Goal: Task Accomplishment & Management: Use online tool/utility

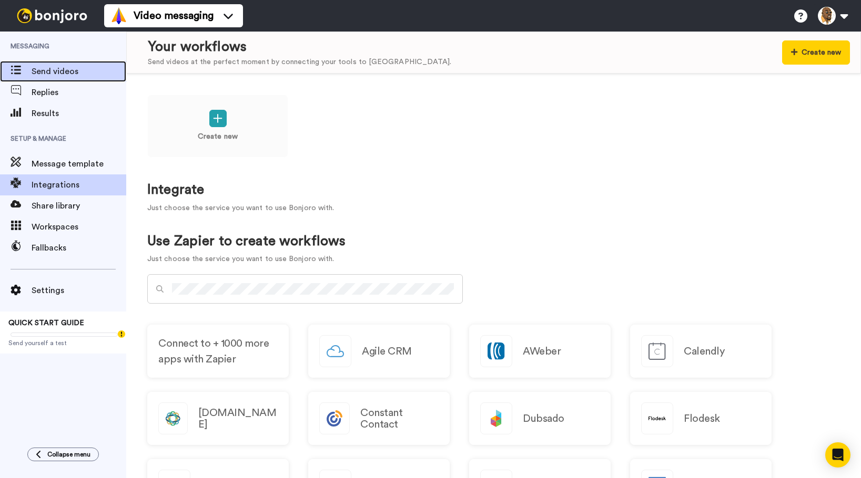
drag, startPoint x: 0, startPoint y: 0, endPoint x: 75, endPoint y: 68, distance: 101.6
click at [75, 68] on span "Send videos" at bounding box center [79, 71] width 95 height 13
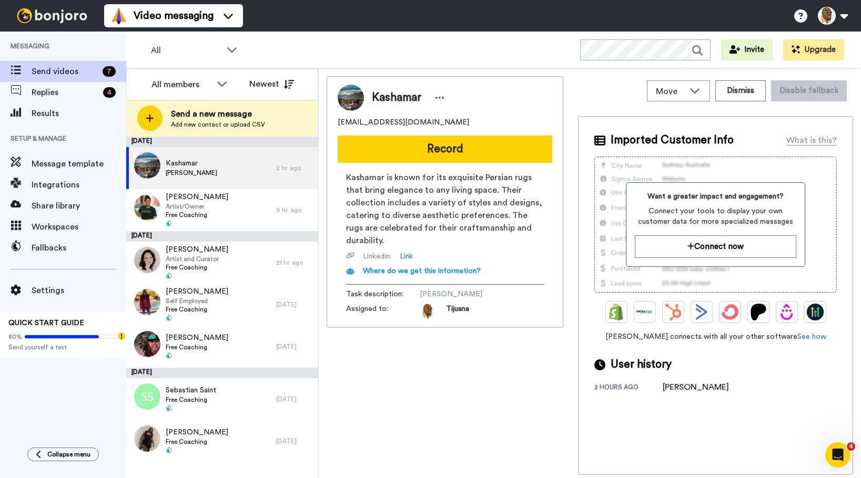
click at [812, 316] on img at bounding box center [815, 312] width 17 height 17
click at [719, 249] on button "Connect now" at bounding box center [715, 247] width 161 height 23
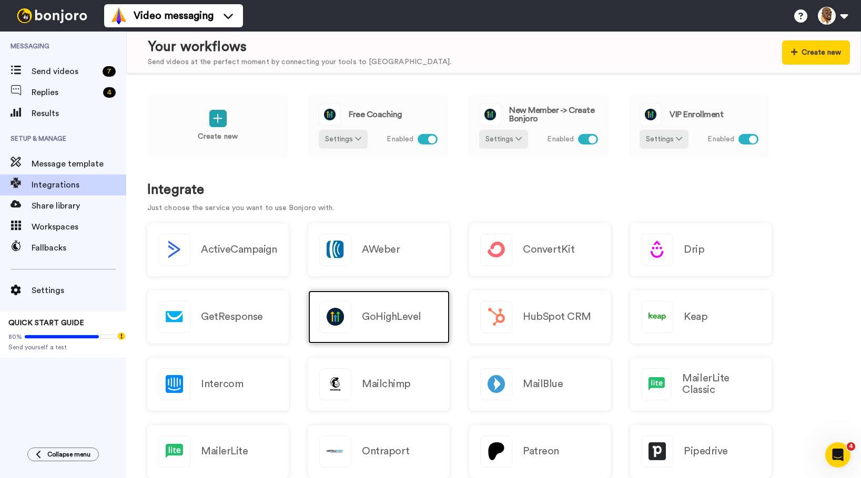
click at [407, 330] on div "GoHighLevel" at bounding box center [378, 317] width 141 height 53
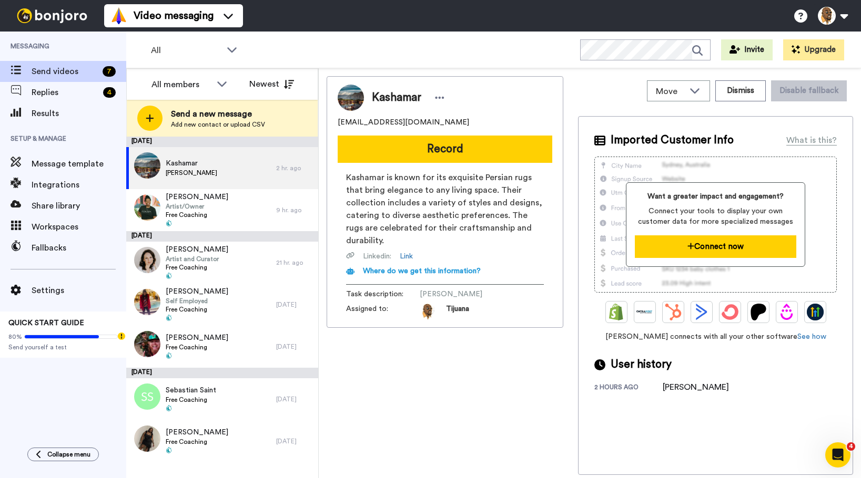
click at [717, 244] on button "Connect now" at bounding box center [715, 247] width 161 height 23
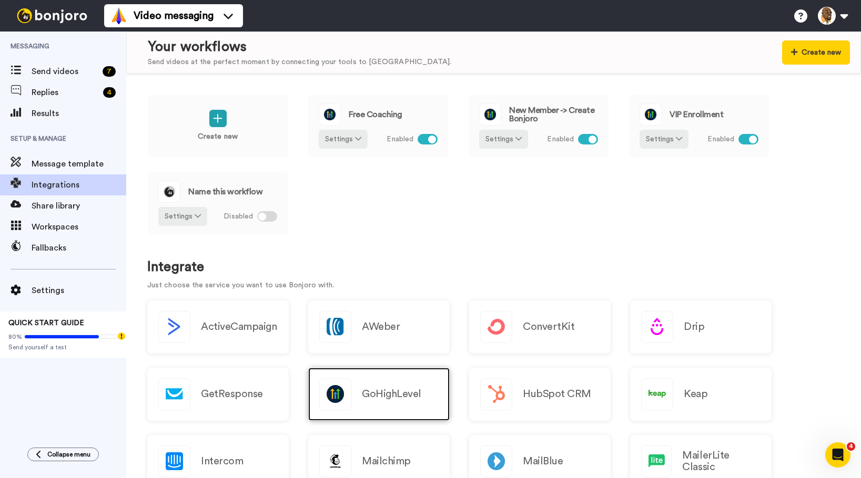
click at [406, 397] on h2 "GoHighLevel" at bounding box center [391, 395] width 59 height 12
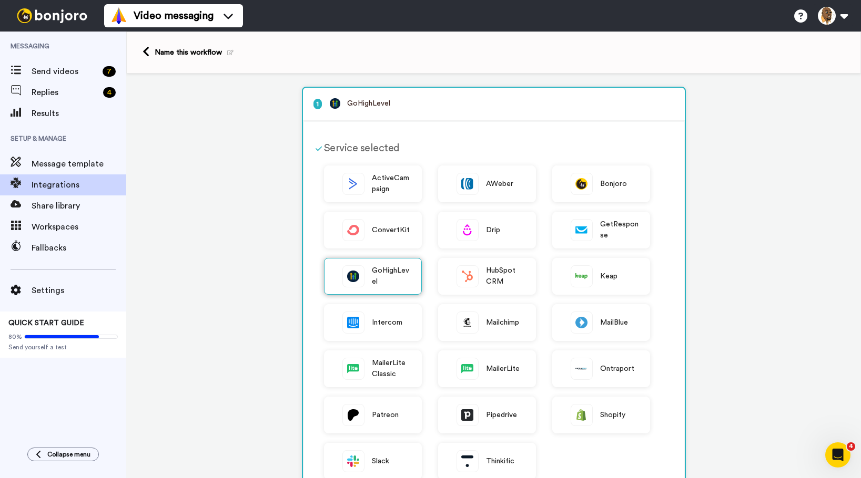
click at [397, 277] on span "GoHighLevel" at bounding box center [391, 277] width 39 height 22
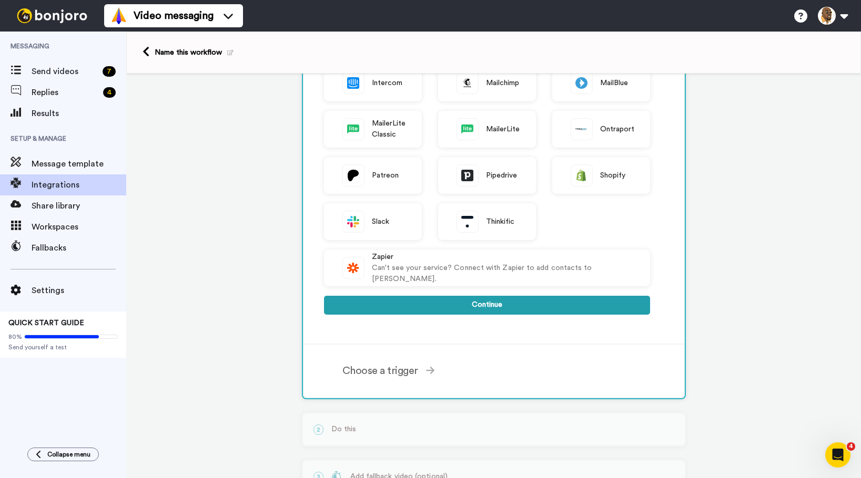
scroll to position [315, 0]
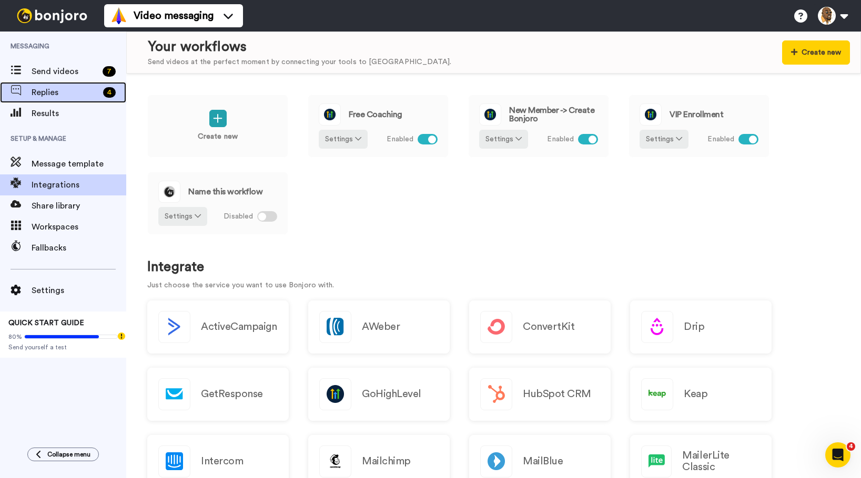
click at [69, 94] on span "Replies" at bounding box center [65, 92] width 67 height 13
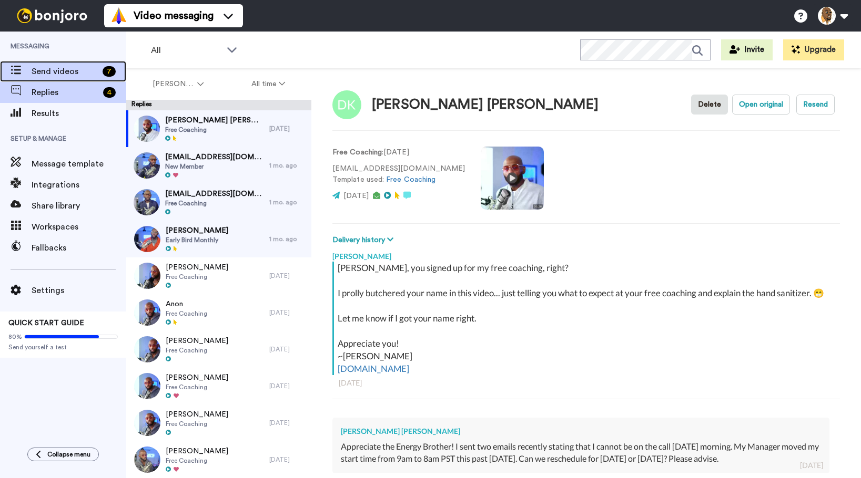
click at [66, 70] on span "Send videos" at bounding box center [65, 71] width 67 height 13
